Goal: Task Accomplishment & Management: Complete application form

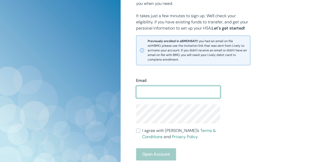
scroll to position [125, 0]
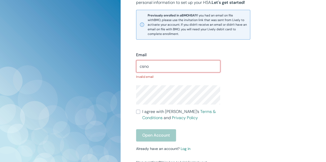
click at [169, 67] on input "csno" at bounding box center [178, 66] width 84 height 10
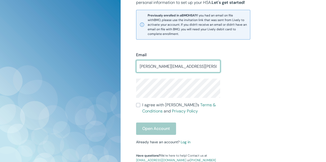
click at [169, 67] on input "[PERSON_NAME][EMAIL_ADDRESS][PERSON_NAME][DOMAIN_NAME]" at bounding box center [178, 66] width 84 height 10
type input "[EMAIL_ADDRESS][DOMAIN_NAME]"
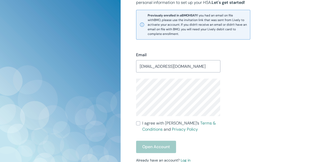
click at [138, 125] on input "I agree with Lively’s Terms & Conditions and Privacy Policy" at bounding box center [138, 123] width 4 height 4
checkbox input "true"
click at [166, 147] on button "Open Account" at bounding box center [156, 147] width 40 height 12
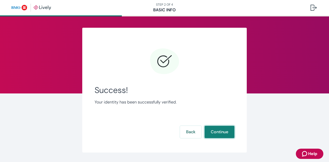
click at [210, 129] on button "Continue" at bounding box center [220, 132] width 30 height 12
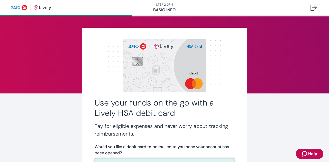
scroll to position [77, 0]
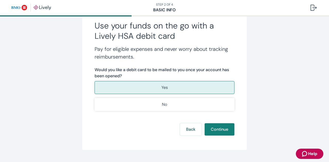
click at [173, 89] on button "Yes" at bounding box center [165, 87] width 140 height 13
click at [213, 129] on button "Continue" at bounding box center [220, 130] width 30 height 12
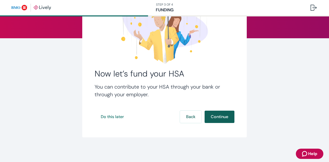
click at [220, 120] on button "Continue" at bounding box center [220, 117] width 30 height 12
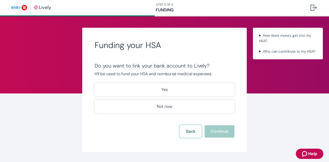
click at [191, 130] on button "Back" at bounding box center [191, 132] width 22 height 12
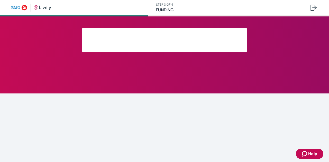
scroll to position [55, 0]
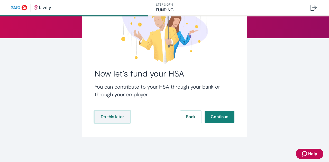
click at [115, 118] on button "Do this later" at bounding box center [113, 117] width 36 height 12
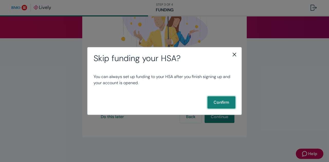
click at [216, 102] on button "Confirm" at bounding box center [222, 102] width 28 height 12
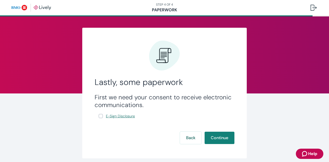
click at [118, 118] on span "E-Sign Disclosure" at bounding box center [120, 116] width 29 height 5
drag, startPoint x: 100, startPoint y: 116, endPoint x: 132, endPoint y: 121, distance: 32.9
click at [100, 116] on input "E-Sign Disclosure" at bounding box center [101, 116] width 4 height 4
checkbox input "true"
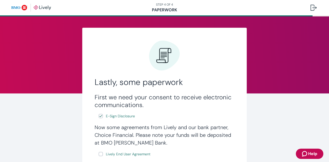
scroll to position [77, 0]
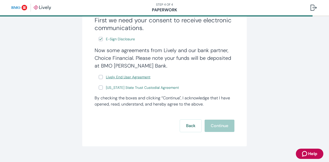
click at [110, 80] on span "Lively End User Agreement" at bounding box center [128, 77] width 45 height 5
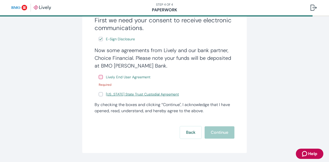
click at [129, 96] on span "Wyoming State Trust Custodial Agreement" at bounding box center [142, 94] width 73 height 5
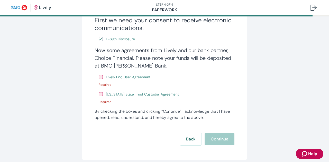
click at [99, 76] on input "Lively End User Agreement" at bounding box center [101, 77] width 4 height 4
checkbox input "true"
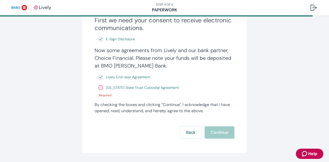
click at [99, 90] on input "Wyoming State Trust Custodial Agreement" at bounding box center [101, 88] width 4 height 4
checkbox input "true"
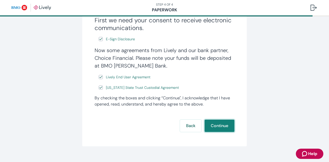
click at [216, 127] on button "Continue" at bounding box center [220, 126] width 30 height 12
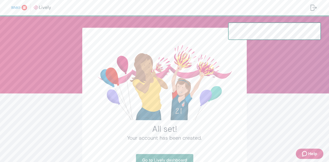
scroll to position [41, 0]
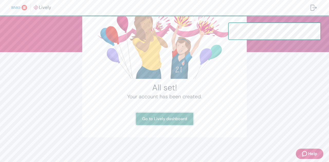
click at [171, 119] on link "Go to Lively dashboard" at bounding box center [164, 119] width 57 height 12
